Goal: Find specific page/section: Find specific page/section

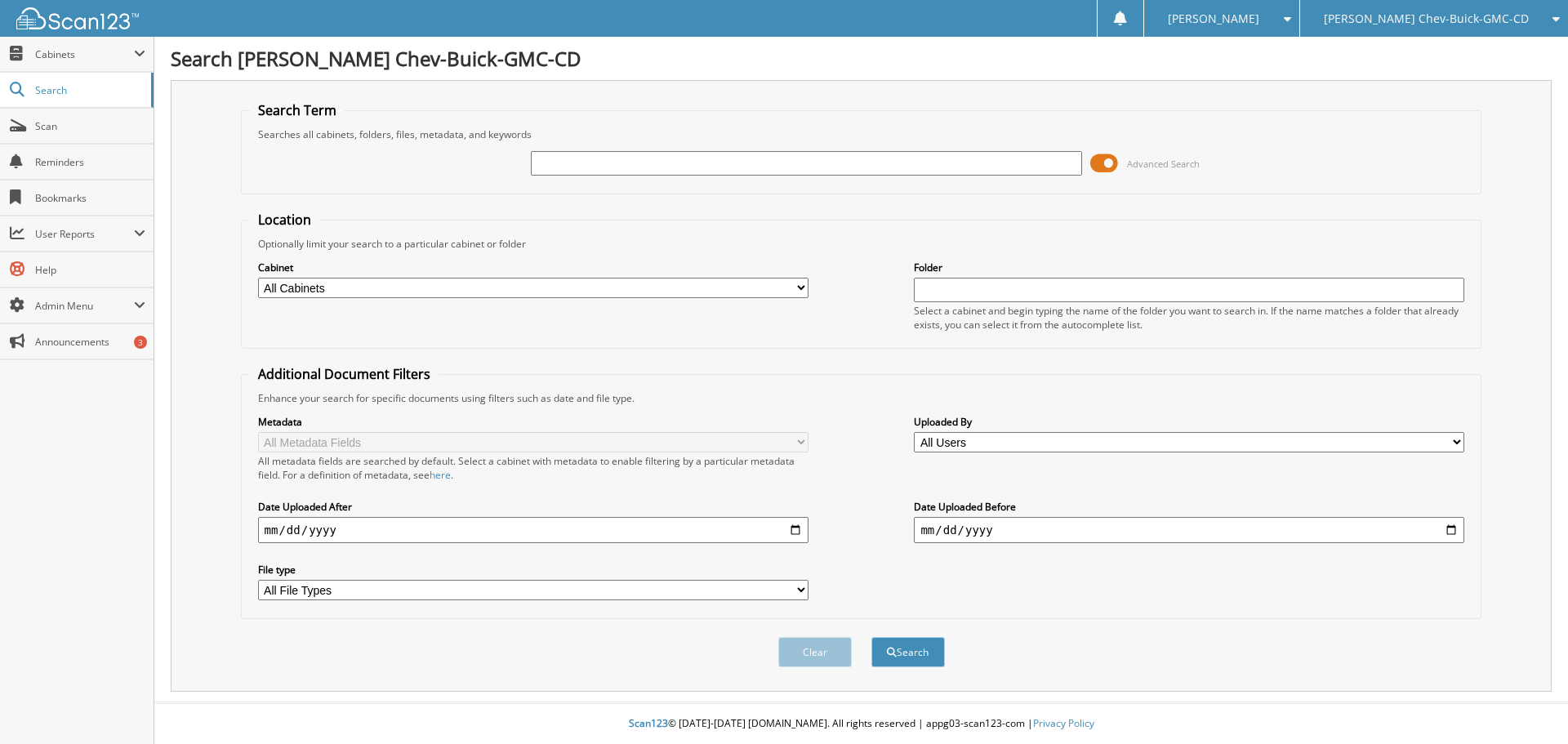
click at [653, 155] on input "text" at bounding box center [806, 163] width 551 height 25
type input "page32"
click at [586, 279] on select "All Cabinets 2018 ACH FUNDING 2018 DAILY SUMMARIES 2019 ACH FUNDING 2019 CREDIT…" at bounding box center [533, 288] width 551 height 20
select select "12338"
click at [258, 278] on select "All Cabinets 2018 ACH FUNDING 2018 DAILY SUMMARIES 2019 ACH FUNDING 2019 CREDIT…" at bounding box center [533, 288] width 551 height 20
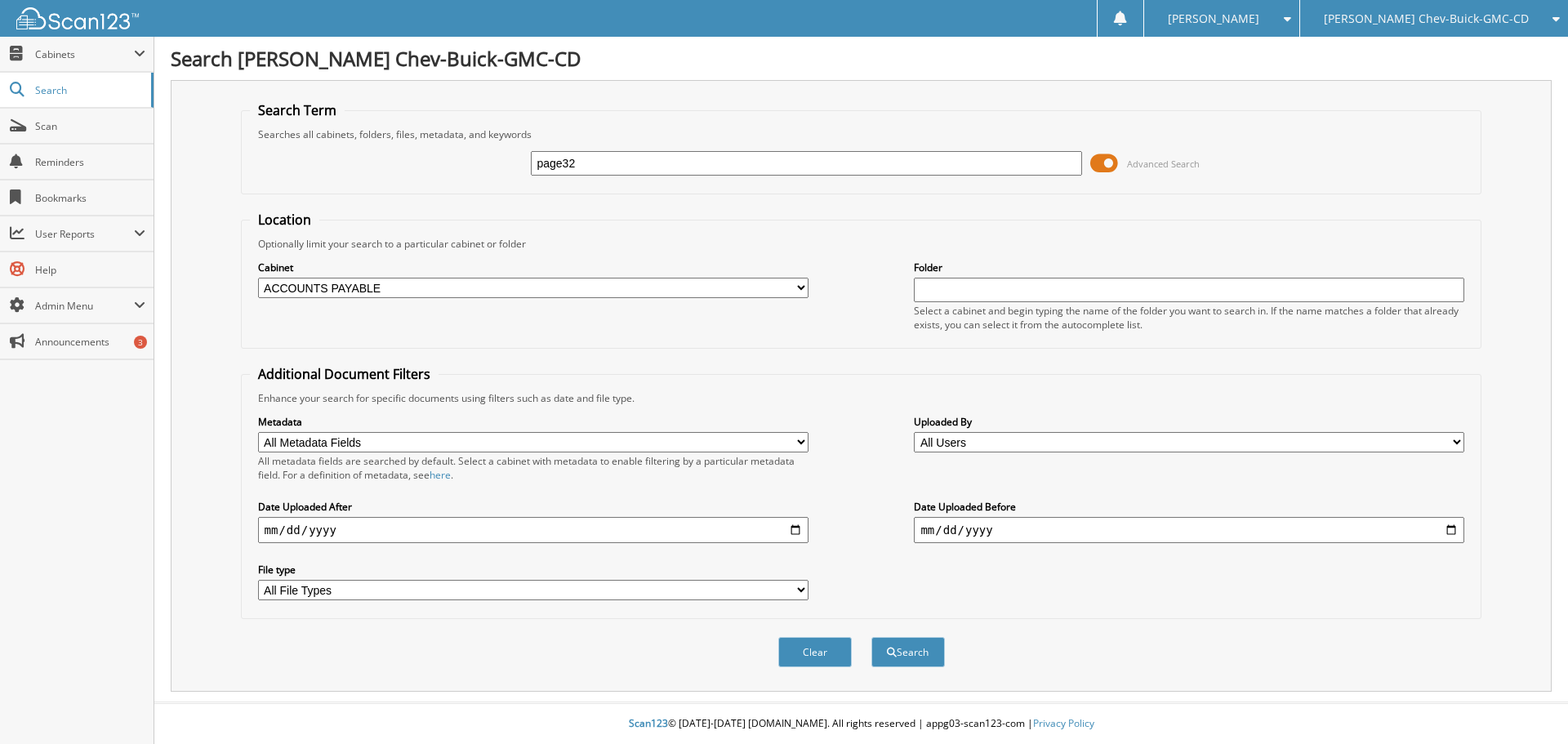
click at [267, 530] on input "date" at bounding box center [533, 530] width 551 height 26
type input "[DATE]"
click at [918, 656] on button "Search" at bounding box center [909, 651] width 74 height 30
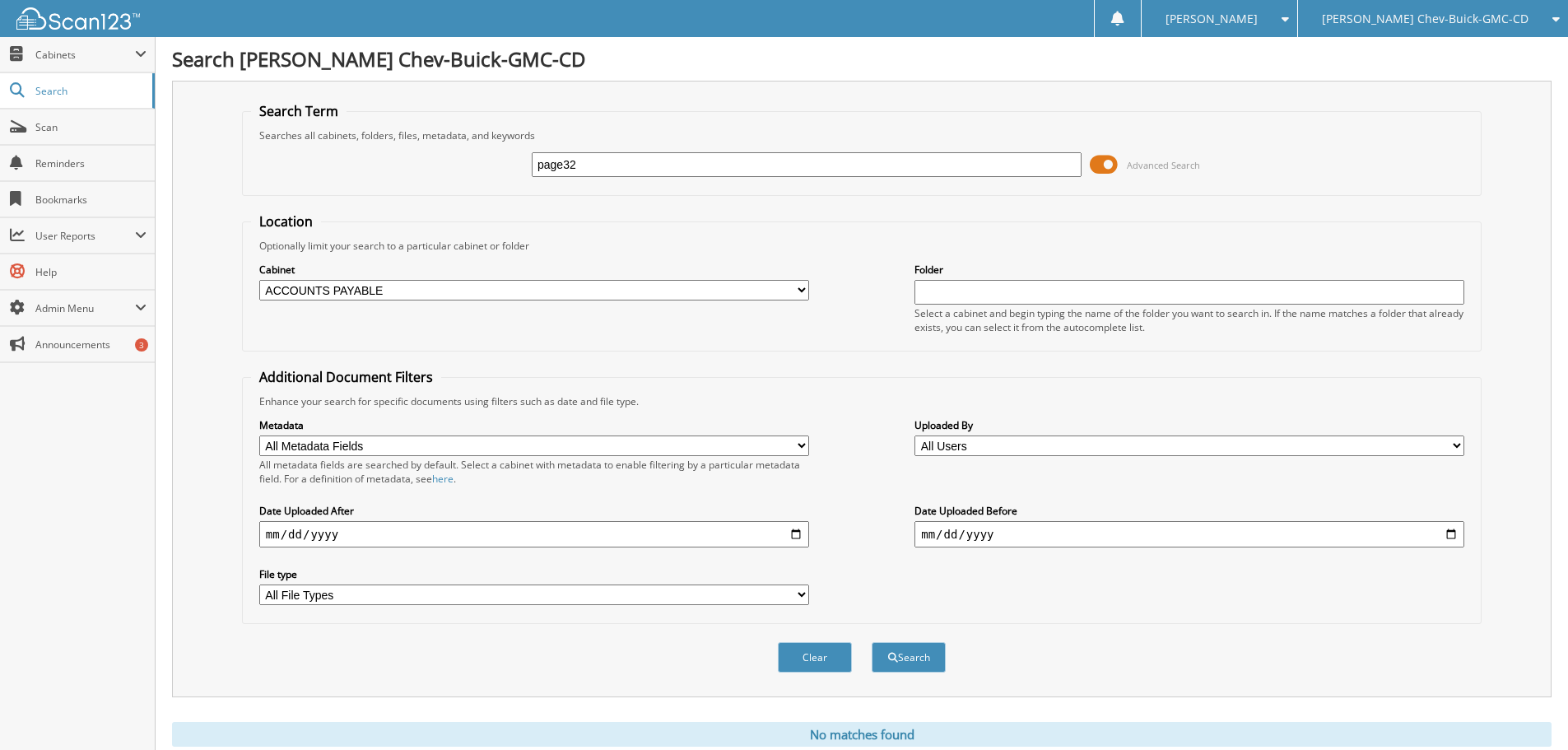
drag, startPoint x: 592, startPoint y: 163, endPoint x: 425, endPoint y: 138, distance: 168.9
click at [425, 138] on fieldset "Search Term Searches all cabinets, folders, files, metadata, and keywords page3…" at bounding box center [861, 150] width 1239 height 94
type input "047480"
click at [872, 642] on button "Search" at bounding box center [909, 657] width 74 height 31
click at [69, 57] on span "Cabinets" at bounding box center [85, 55] width 100 height 14
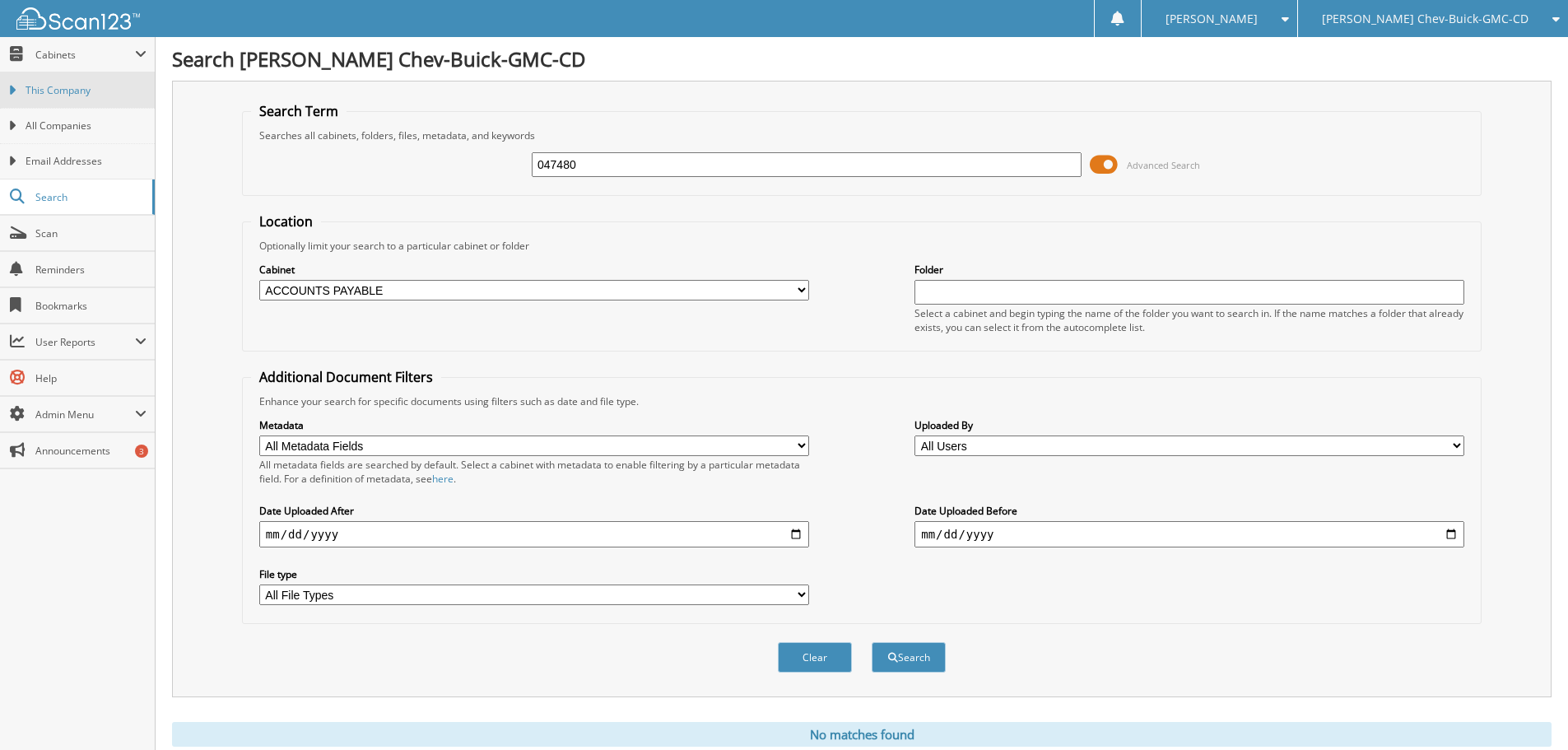
click at [88, 94] on span "This Company" at bounding box center [86, 91] width 121 height 15
